Goal: Use online tool/utility: Utilize a website feature to perform a specific function

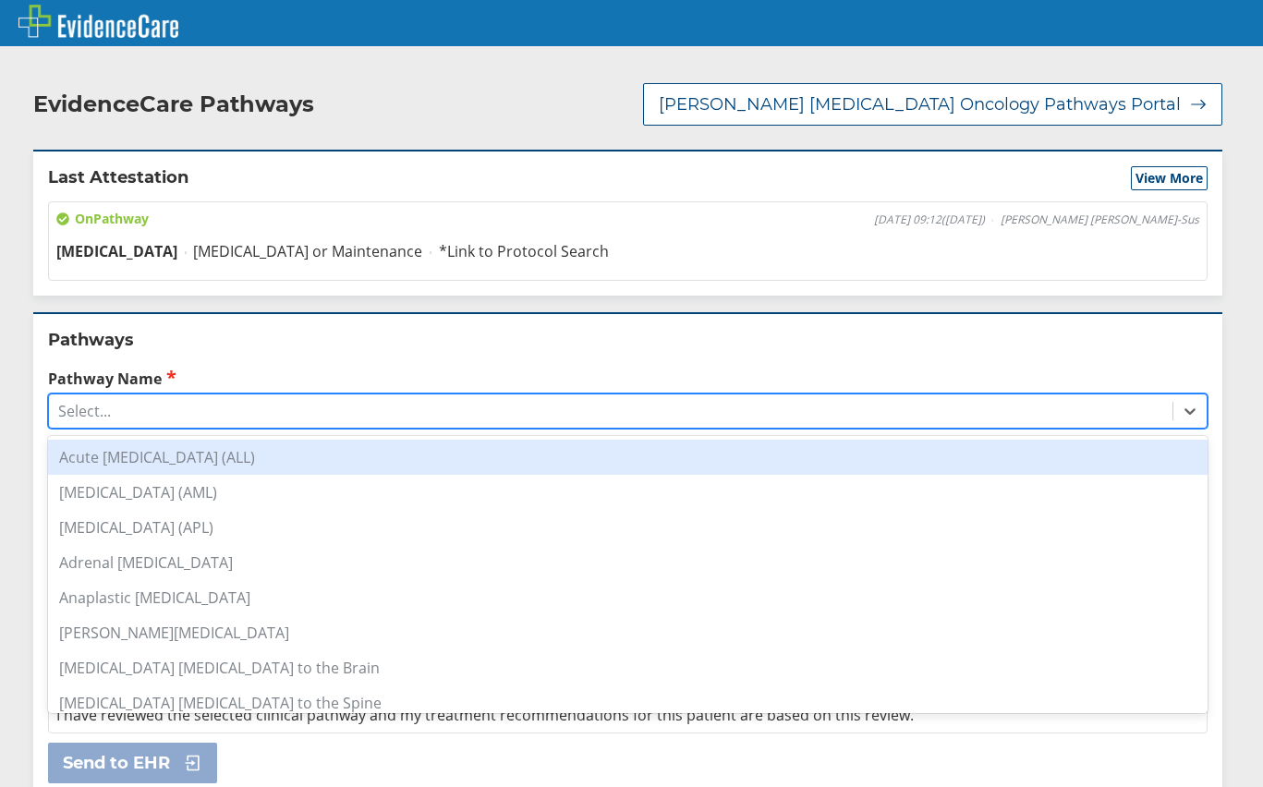
click at [234, 399] on div "Select..." at bounding box center [610, 410] width 1123 height 31
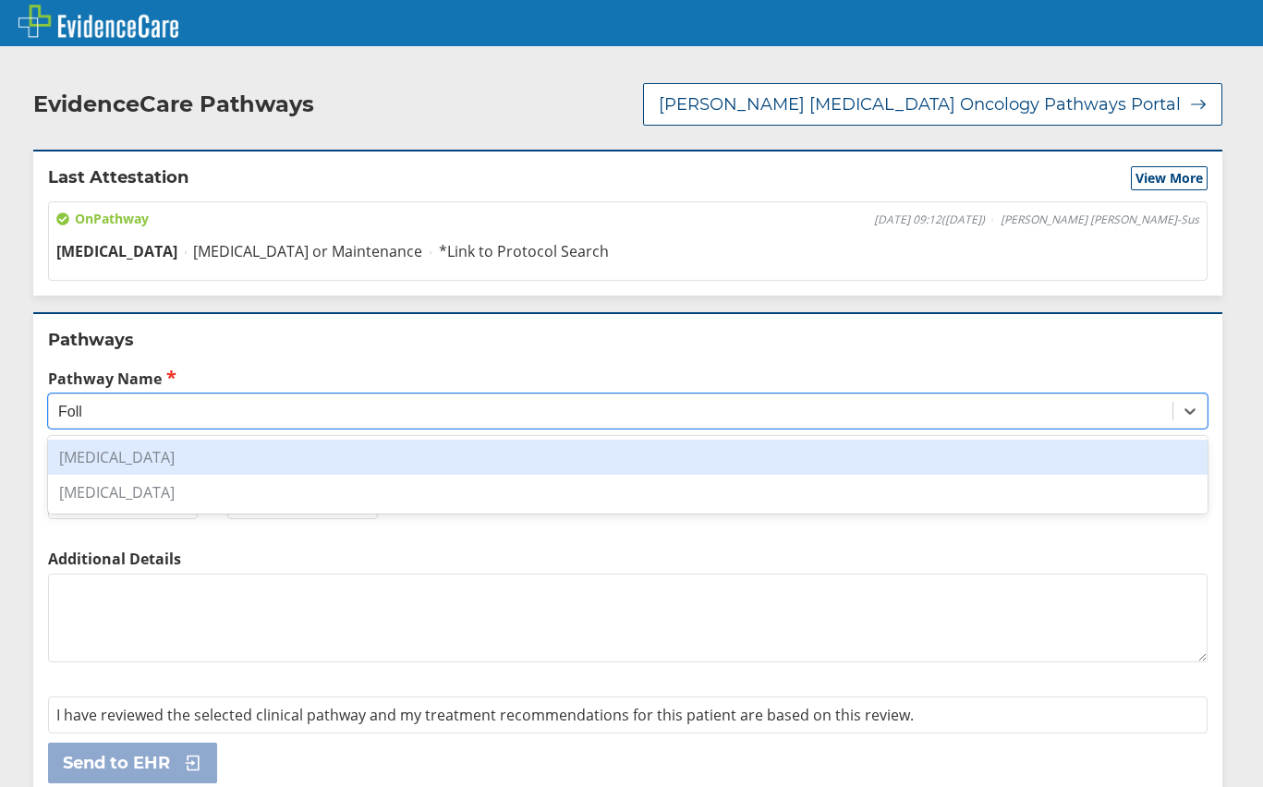
click at [201, 443] on div "[MEDICAL_DATA]" at bounding box center [627, 457] width 1159 height 35
type input "Foll"
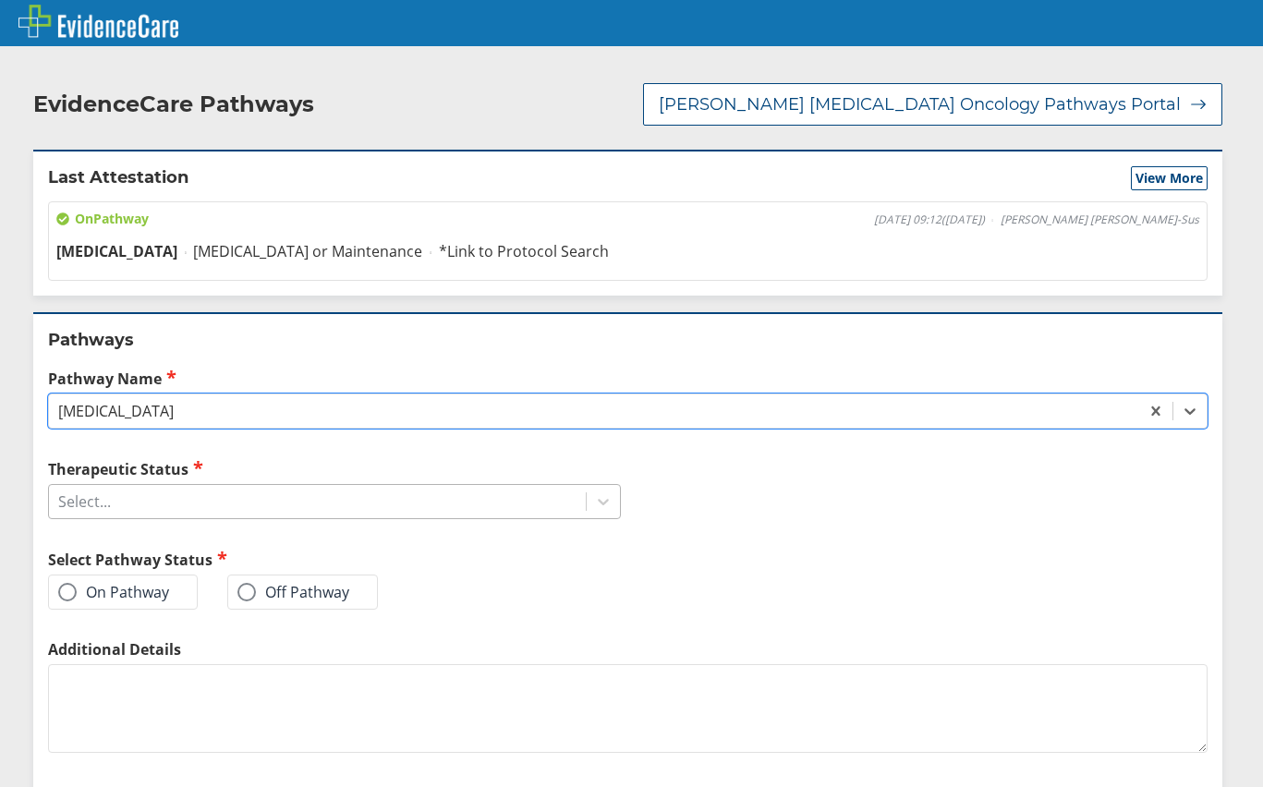
click at [181, 486] on div "Select..." at bounding box center [317, 501] width 537 height 31
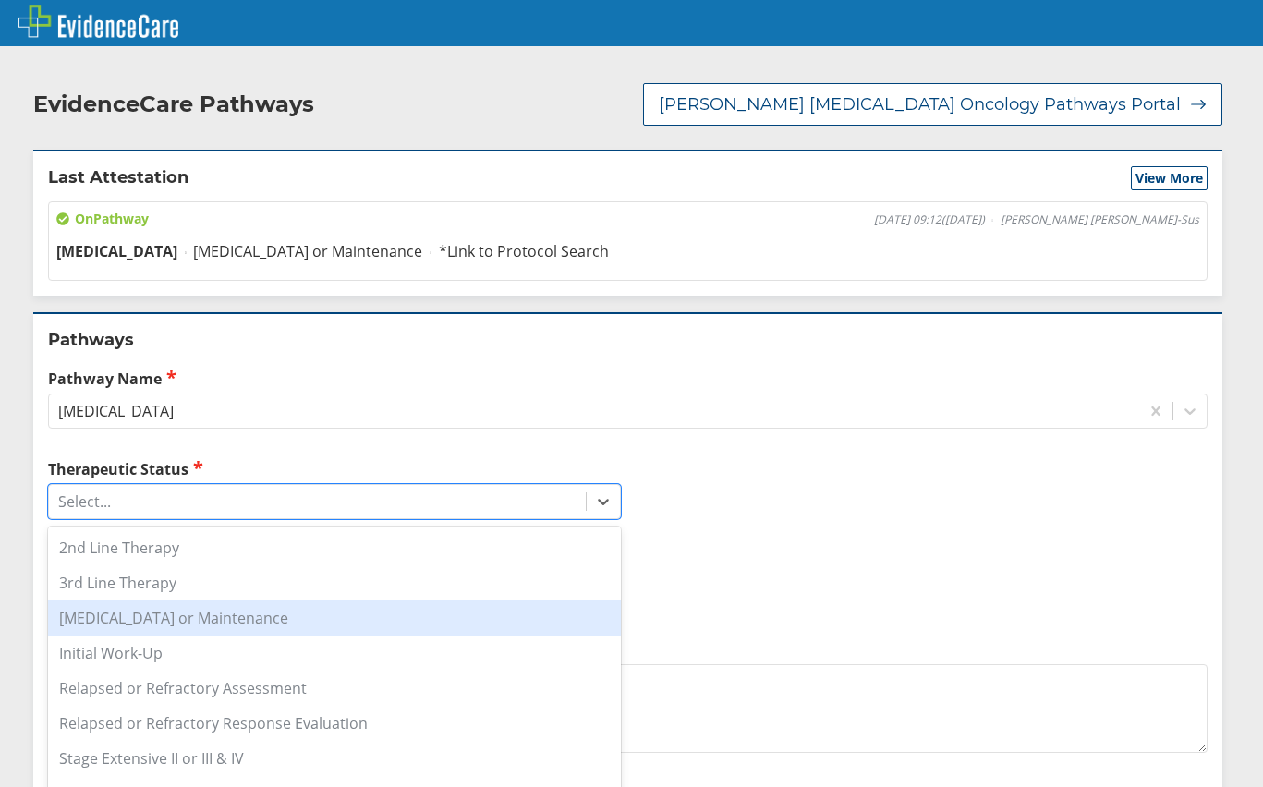
click at [244, 600] on div "[MEDICAL_DATA] or Maintenance" at bounding box center [334, 617] width 573 height 35
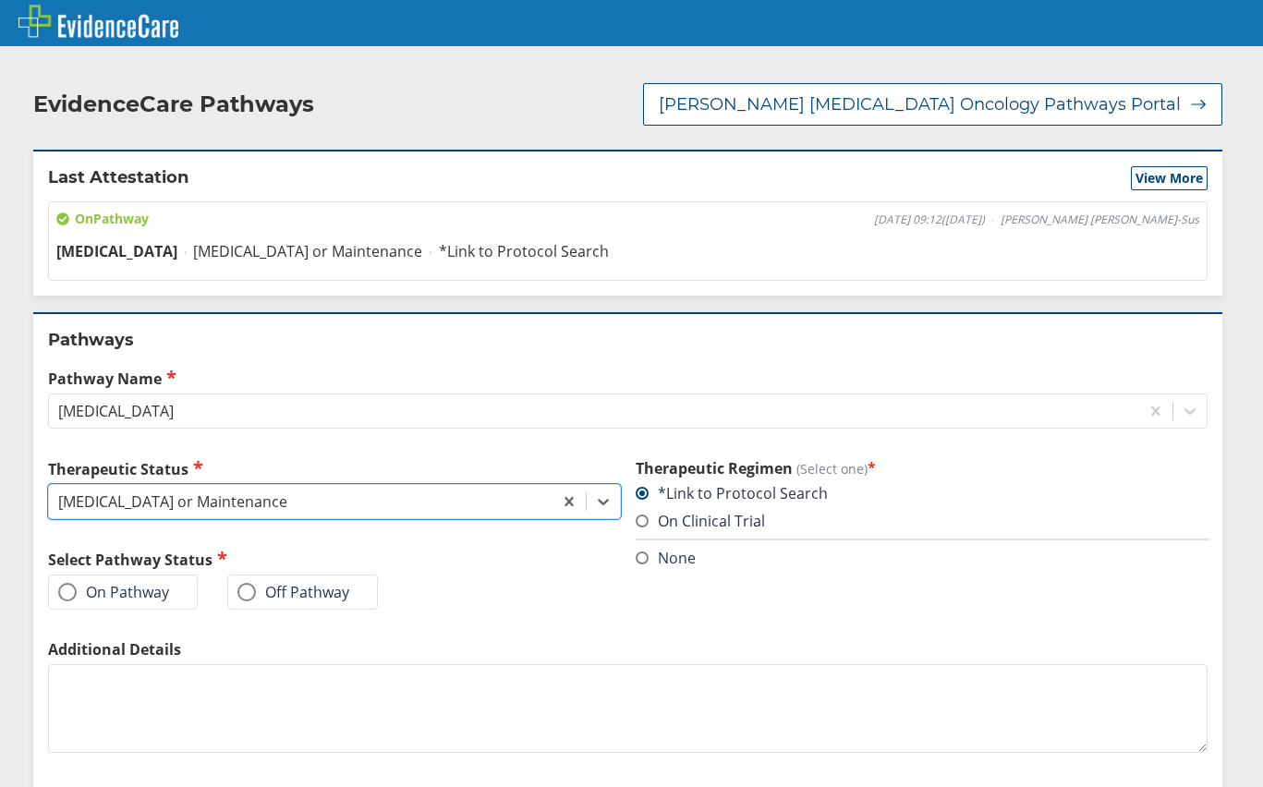
click at [64, 583] on span at bounding box center [67, 592] width 18 height 18
click at [0, 0] on input "On Pathway" at bounding box center [0, 0] width 0 height 0
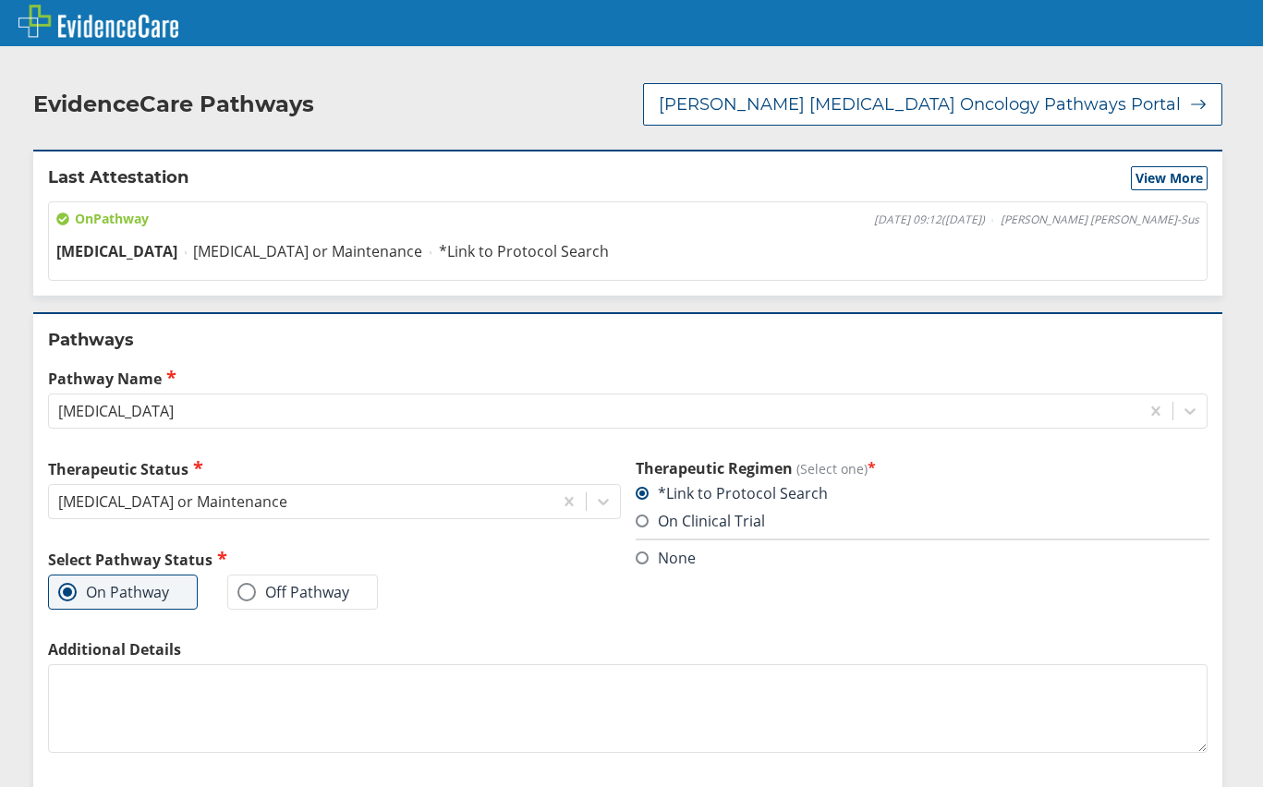
scroll to position [90, 0]
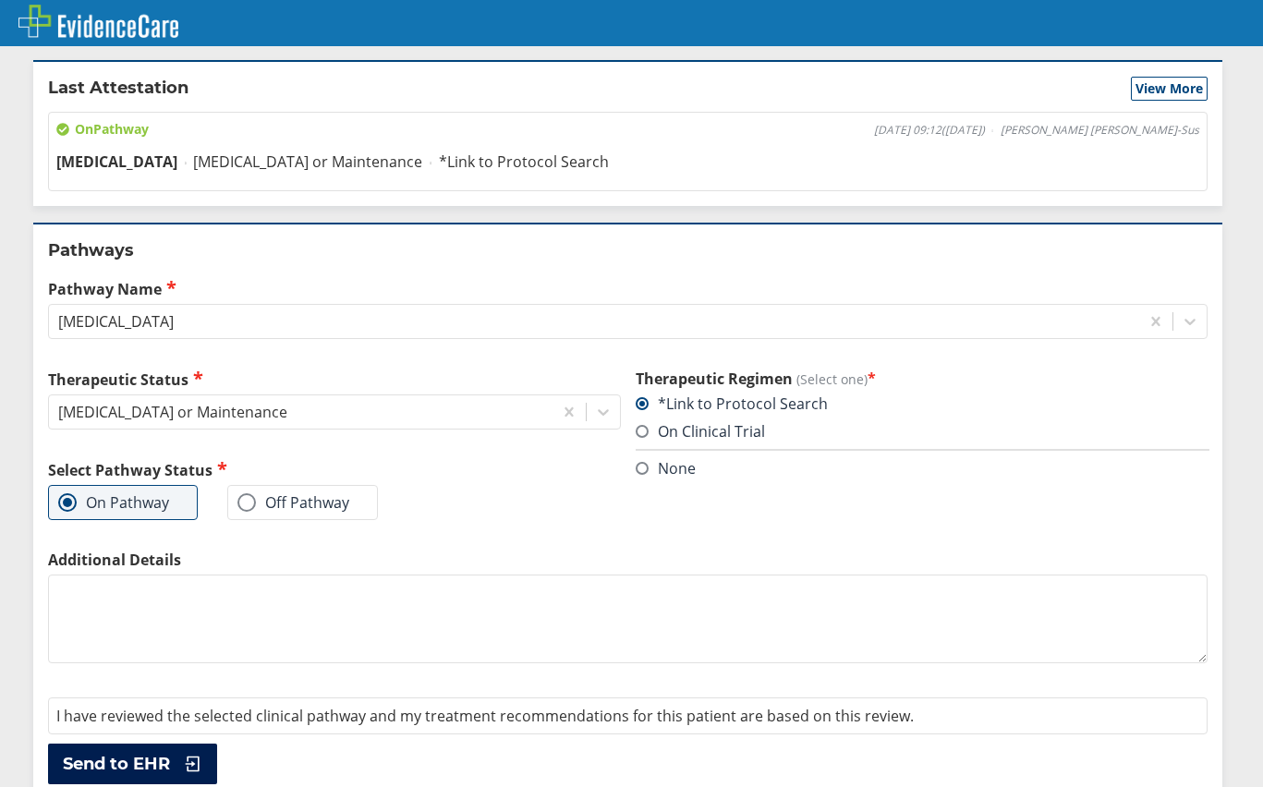
click at [184, 755] on icon at bounding box center [189, 764] width 28 height 18
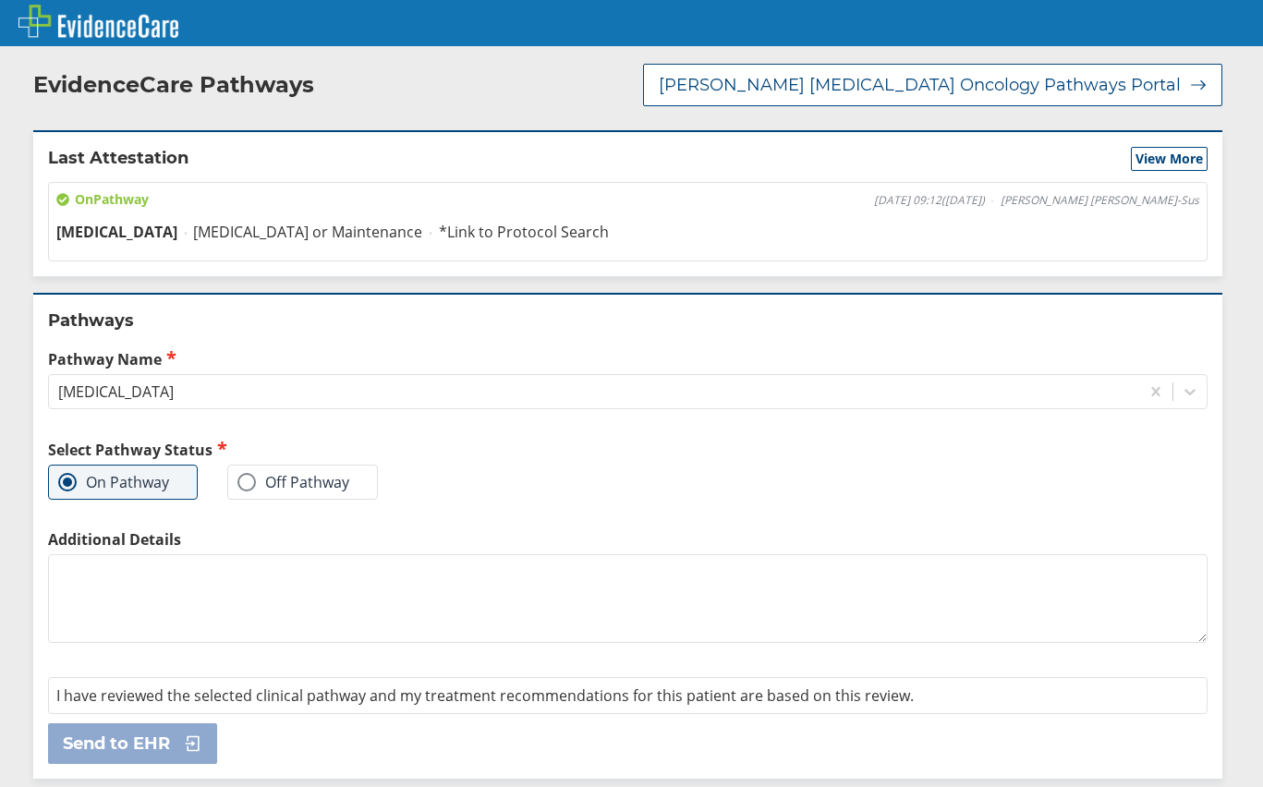
scroll to position [0, 0]
